Goal: Transaction & Acquisition: Purchase product/service

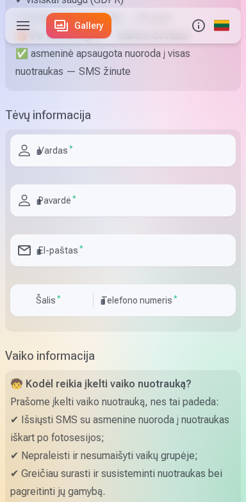
scroll to position [227, 0]
click at [183, 166] on input "text" at bounding box center [122, 150] width 225 height 32
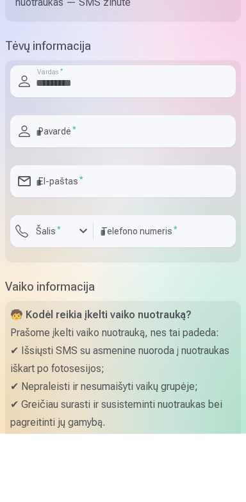
type input "*********"
click at [179, 216] on input "text" at bounding box center [122, 200] width 225 height 32
type input "**********"
click at [181, 266] on input "email" at bounding box center [122, 250] width 225 height 32
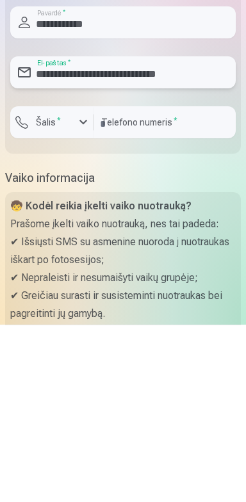
type input "**********"
click at [202, 315] on input "number" at bounding box center [164, 299] width 142 height 32
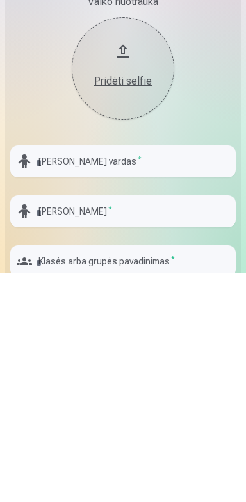
scroll to position [521, 0]
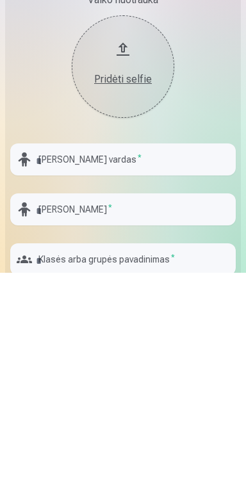
type input "********"
click at [132, 347] on button "Pridėti selfie" at bounding box center [123, 295] width 102 height 102
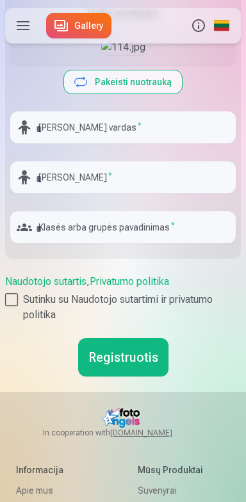
scroll to position [736, 0]
click at [55, 143] on input "text" at bounding box center [122, 127] width 225 height 32
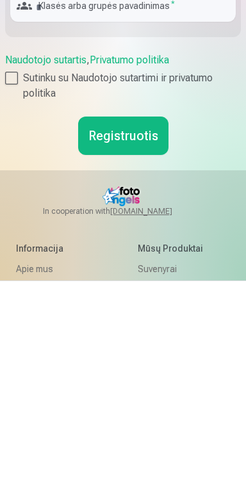
scroll to position [739, 0]
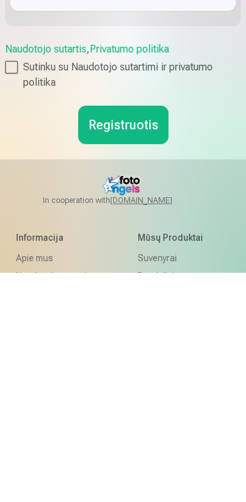
type input "****"
click at [187, 190] on input "text" at bounding box center [122, 174] width 225 height 32
type input "**********"
click at [180, 240] on input "text" at bounding box center [122, 224] width 225 height 32
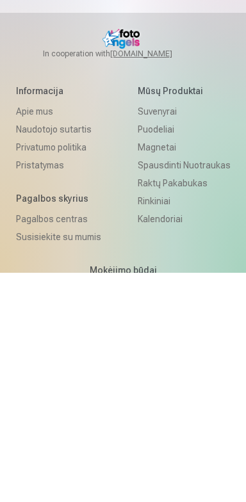
scroll to position [888, 0]
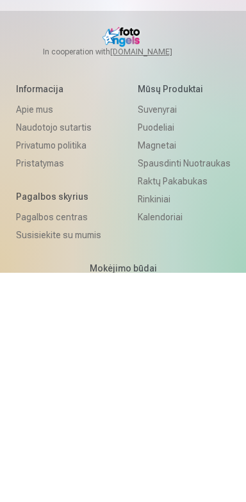
type input "******"
click at [17, 154] on div at bounding box center [11, 147] width 13 height 13
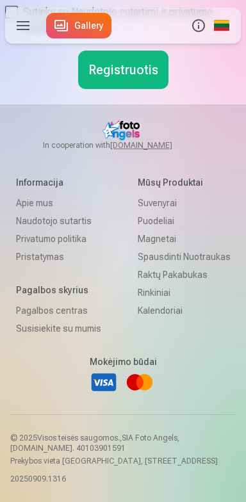
click at [142, 89] on button "Registruotis" at bounding box center [123, 70] width 90 height 38
click at [150, 89] on button "Registruotis" at bounding box center [123, 70] width 90 height 38
click at [152, 89] on button "Registruotis" at bounding box center [123, 70] width 90 height 38
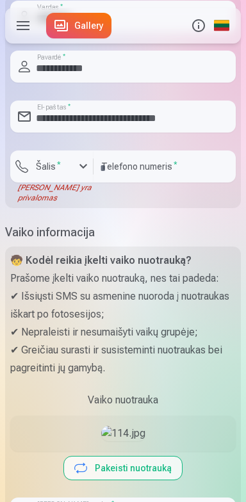
scroll to position [362, 0]
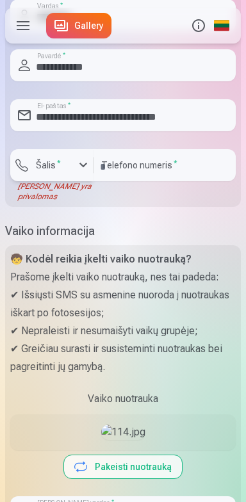
click at [76, 173] on div "button" at bounding box center [83, 164] width 15 height 15
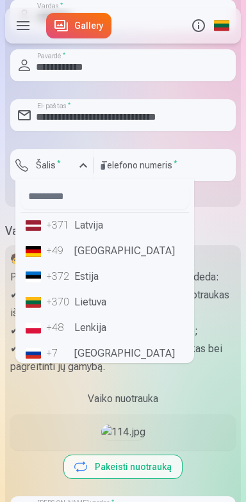
click at [105, 315] on li "+370 Lietuva" at bounding box center [104, 302] width 168 height 26
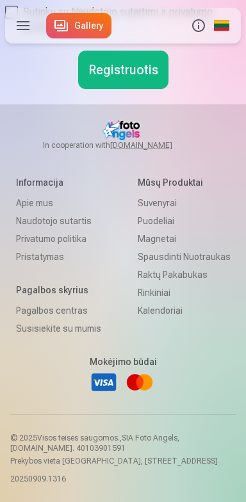
click at [140, 89] on button "Registruotis" at bounding box center [123, 70] width 90 height 38
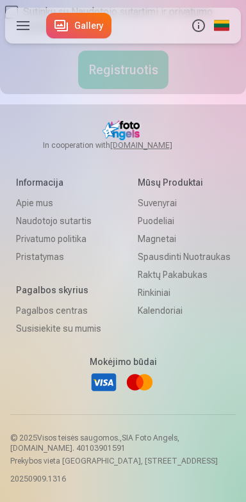
scroll to position [1067, 0]
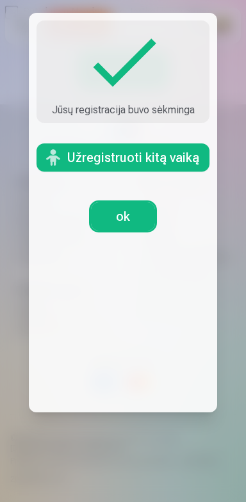
click at [124, 230] on link "ok" at bounding box center [123, 216] width 64 height 28
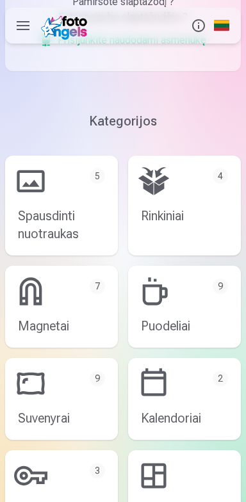
scroll to position [326, 0]
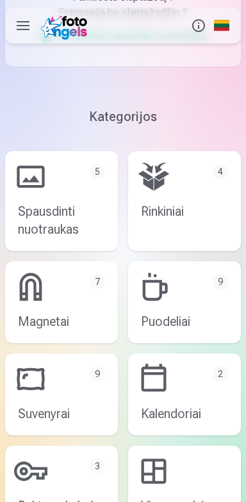
click at [77, 197] on link "Spausdinti nuotraukas 5" at bounding box center [61, 201] width 113 height 100
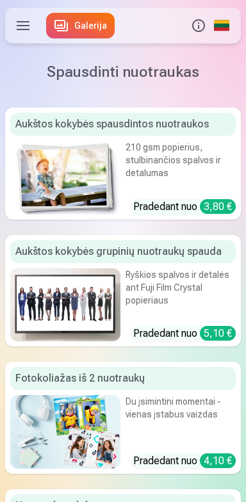
click at [19, 29] on label at bounding box center [23, 26] width 36 height 36
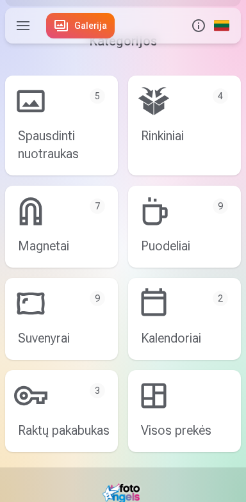
scroll to position [278, 0]
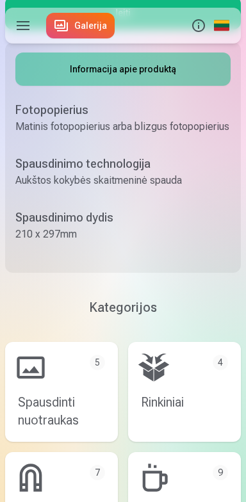
scroll to position [0, 0]
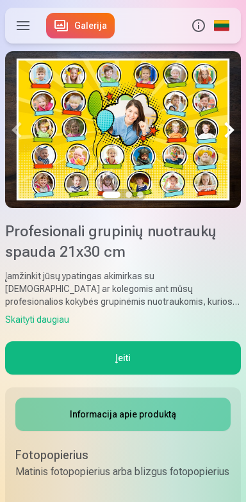
click at [182, 367] on button "Įeiti" at bounding box center [122, 357] width 235 height 33
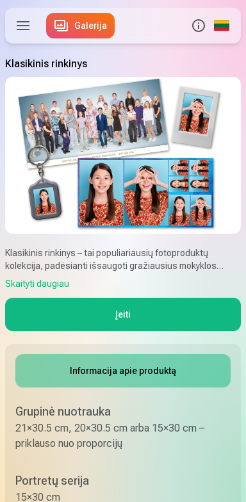
click at [195, 196] on img at bounding box center [122, 155] width 235 height 157
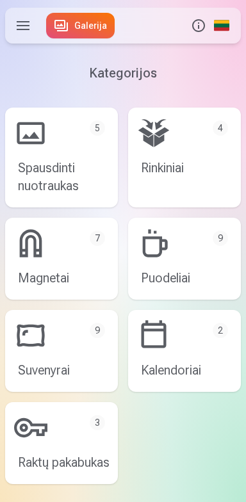
click at [28, 11] on label at bounding box center [23, 26] width 36 height 36
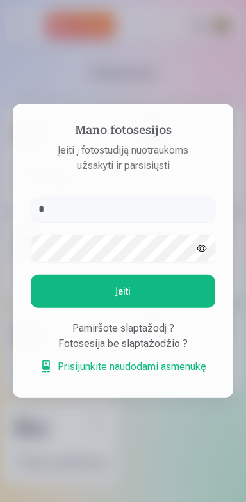
click at [188, 373] on link "Prisijunkite naudodami asmenukę" at bounding box center [123, 366] width 166 height 15
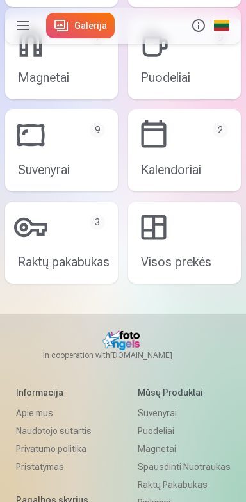
scroll to position [828, 0]
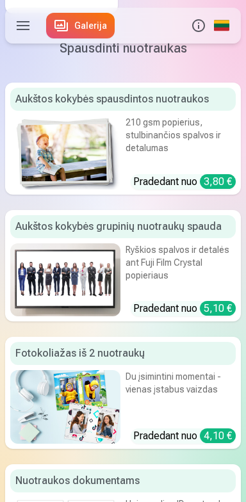
scroll to position [465, 0]
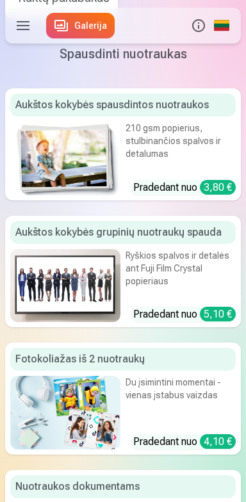
click at [179, 294] on div "Ryškios spalvos ir detalės ant Fuji Film Crystal popieriaus" at bounding box center [180, 271] width 110 height 45
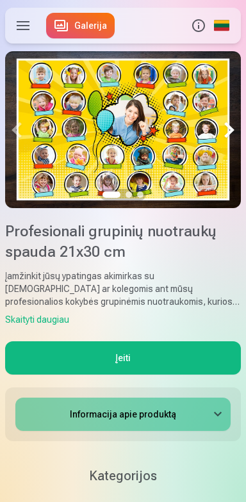
click at [171, 363] on button "Įeiti" at bounding box center [122, 357] width 235 height 33
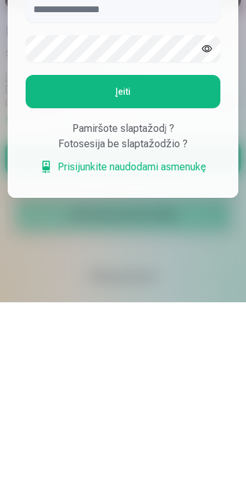
click at [188, 351] on div "Fotosesija be slaptažodžio ?" at bounding box center [123, 343] width 195 height 15
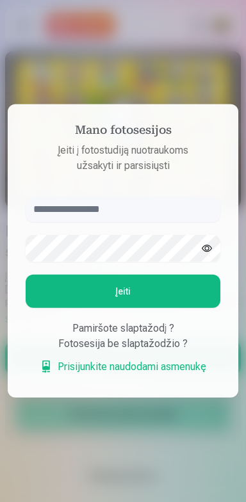
click at [69, 344] on div "Fotosesija be slaptažodžio ?" at bounding box center [123, 343] width 195 height 15
click at [79, 351] on div "Fotosesija be slaptažodžio ?" at bounding box center [123, 343] width 195 height 15
click at [81, 364] on link "Prisijunkite naudodami asmenukę" at bounding box center [123, 366] width 166 height 15
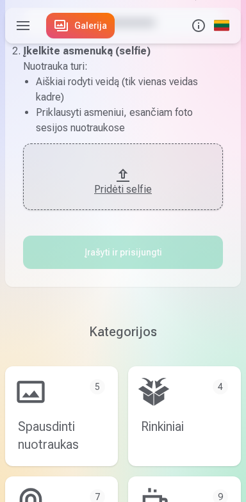
scroll to position [366, 0]
click at [89, 440] on link "Spausdinti nuotraukas 5" at bounding box center [61, 416] width 113 height 100
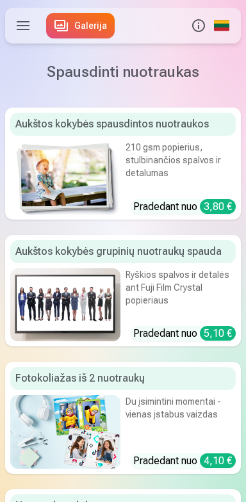
click at [163, 310] on div "Ryškios spalvos ir detalės ant Fuji Film Crystal popieriaus" at bounding box center [180, 290] width 110 height 45
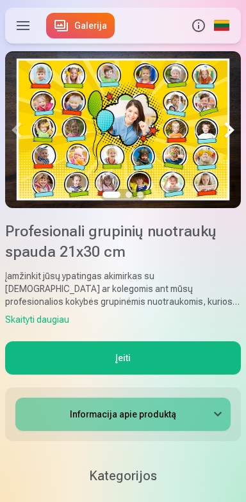
click at [168, 369] on button "Įeiti" at bounding box center [122, 357] width 235 height 33
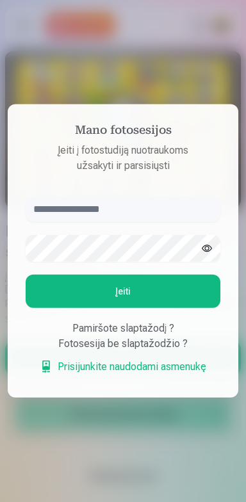
click at [182, 212] on input "text" at bounding box center [123, 209] width 195 height 26
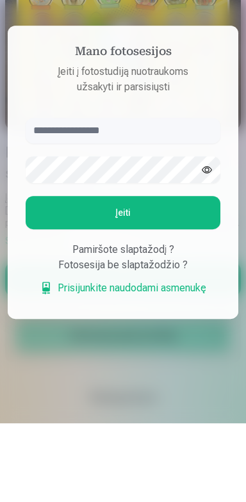
click at [163, 331] on div "Pamiršote slaptažodį ?" at bounding box center [123, 328] width 195 height 15
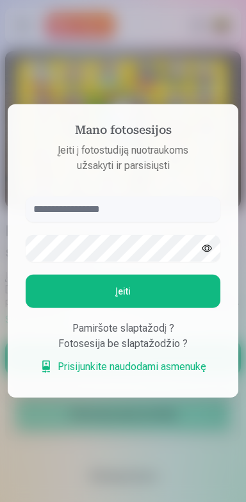
click at [176, 374] on link "Prisijunkite naudodami asmenukę" at bounding box center [123, 366] width 166 height 15
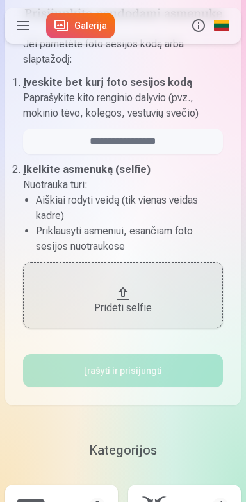
scroll to position [243, 0]
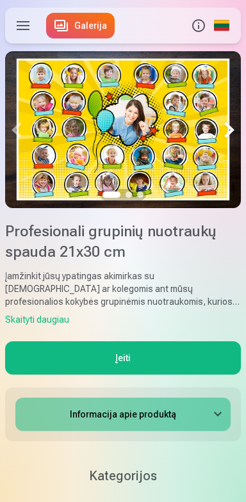
click at [172, 362] on button "Įeiti" at bounding box center [122, 357] width 235 height 33
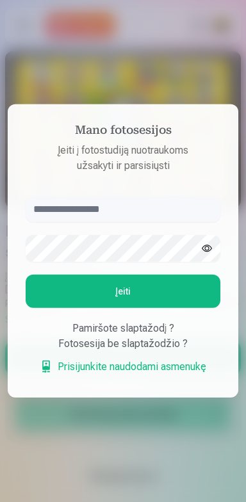
click at [174, 202] on input "text" at bounding box center [123, 209] width 195 height 26
click at [175, 200] on input "text" at bounding box center [123, 209] width 195 height 26
click at [168, 204] on input "text" at bounding box center [123, 209] width 195 height 26
type input "****"
click at [211, 244] on button "button" at bounding box center [207, 248] width 26 height 26
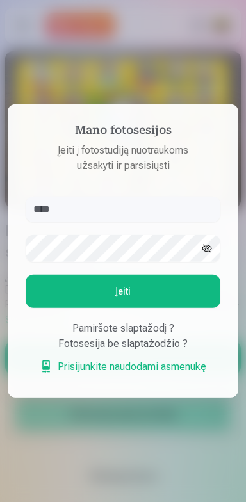
click at [179, 285] on button "Įeiti" at bounding box center [123, 291] width 195 height 33
click at [166, 351] on div "Fotosesija be slaptažodžio ?" at bounding box center [123, 343] width 195 height 15
click at [177, 351] on div "Fotosesija be slaptažodžio ?" at bounding box center [123, 343] width 195 height 15
click at [184, 308] on button "Įeiti" at bounding box center [123, 291] width 195 height 33
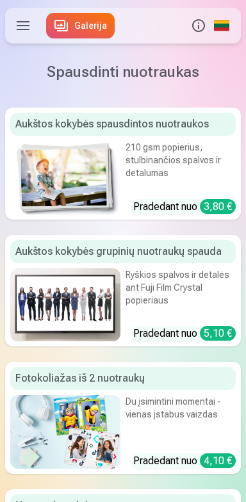
click at [29, 22] on label at bounding box center [23, 26] width 36 height 36
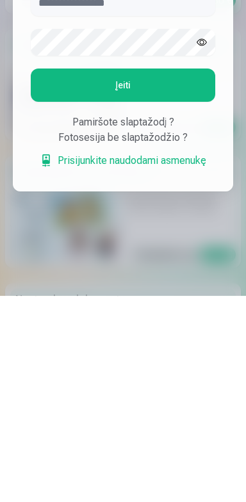
click at [205, 374] on link "Prisijunkite naudodami asmenukę" at bounding box center [123, 366] width 166 height 15
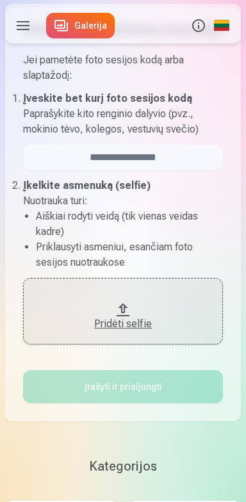
scroll to position [231, 0]
click at [148, 332] on div "Pridėti selfie" at bounding box center [123, 324] width 174 height 15
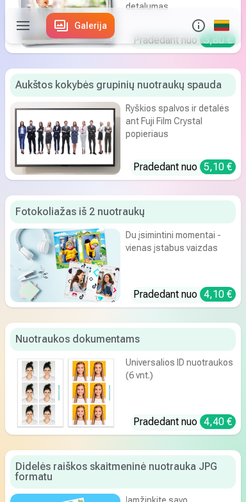
scroll to position [168, 0]
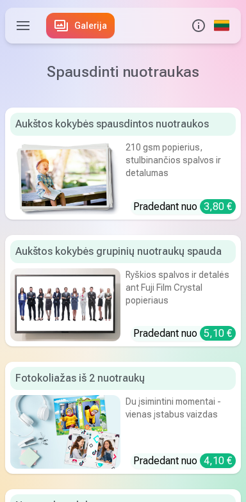
click at [153, 314] on div "Ryškios spalvos ir detalės ant Fuji Film Crystal popieriaus" at bounding box center [180, 290] width 110 height 45
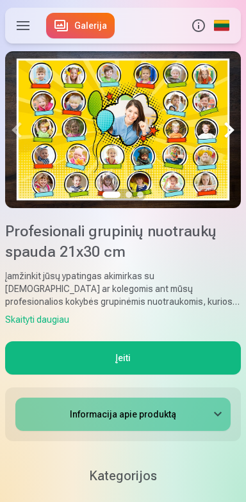
click at [174, 222] on h1 "Profesionali grupinių nuotraukų spauda 21x30 cm" at bounding box center [122, 241] width 235 height 41
click at [174, 373] on button "Įeiti" at bounding box center [122, 357] width 235 height 33
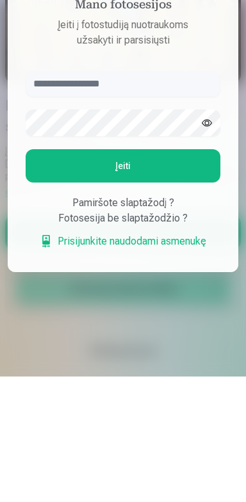
click at [186, 374] on link "Prisijunkite naudodami asmenukę" at bounding box center [123, 366] width 166 height 15
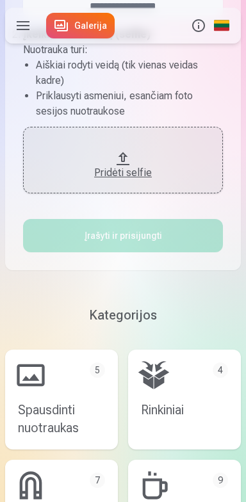
scroll to position [383, 0]
click at [179, 180] on div "Pridėti selfie" at bounding box center [123, 172] width 174 height 15
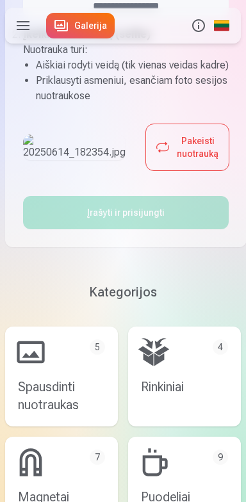
click at [189, 170] on button "Pakeisti nuotrauką" at bounding box center [187, 147] width 83 height 46
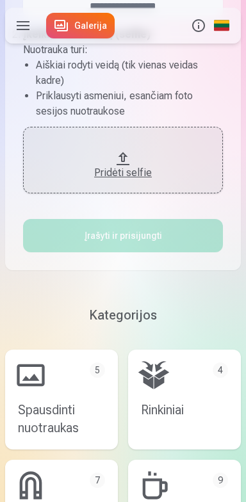
click at [171, 180] on div "Pridėti selfie" at bounding box center [123, 172] width 174 height 15
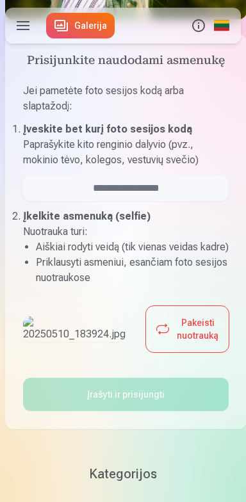
scroll to position [200, 0]
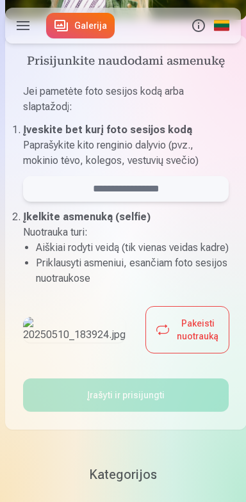
click at [169, 202] on input "email" at bounding box center [125, 189] width 205 height 26
